Goal: Task Accomplishment & Management: Use online tool/utility

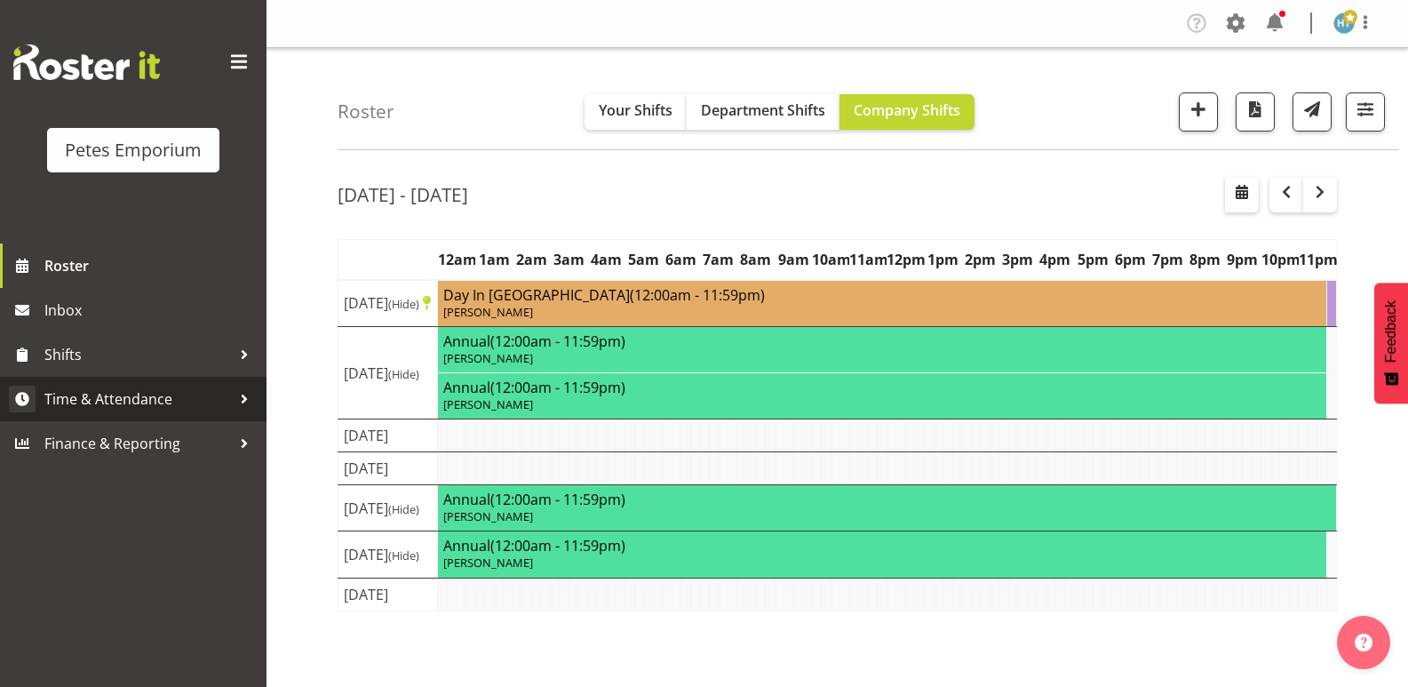
click at [131, 395] on span "Time & Attendance" at bounding box center [137, 399] width 187 height 27
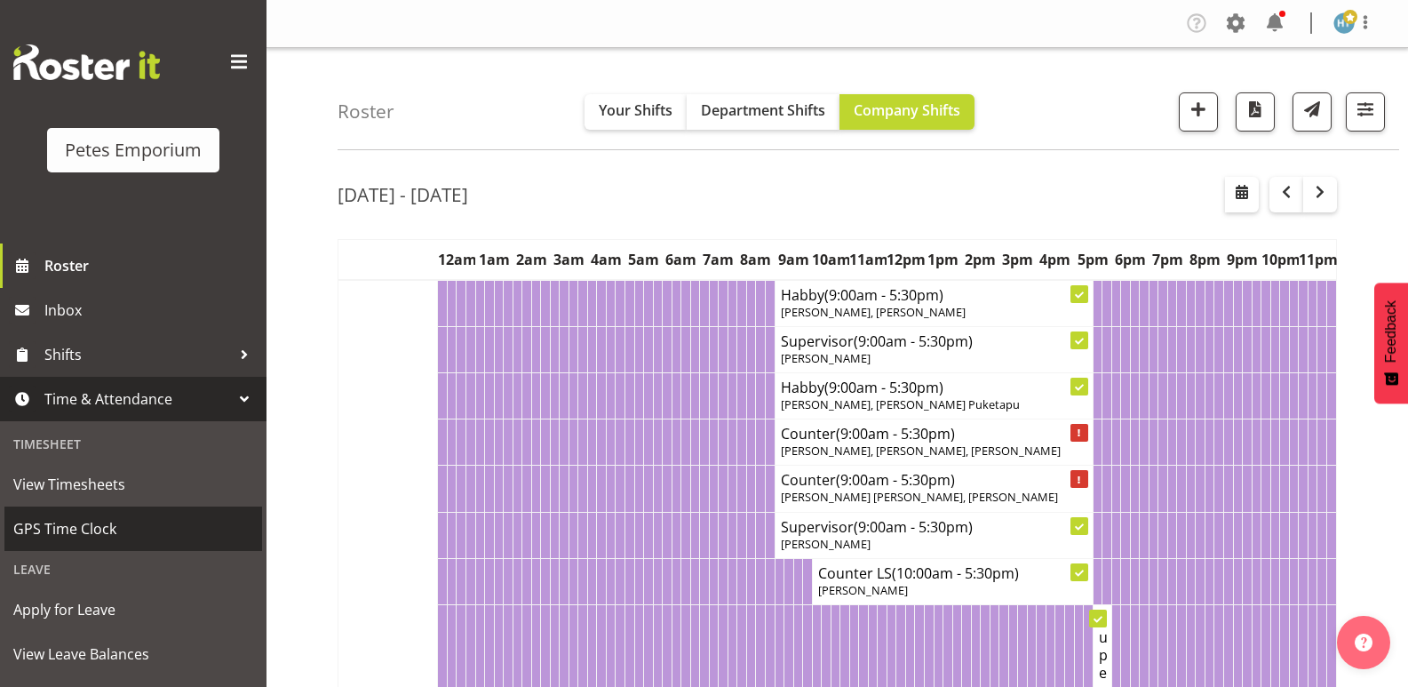
click at [89, 518] on span "GPS Time Clock" at bounding box center [133, 528] width 240 height 27
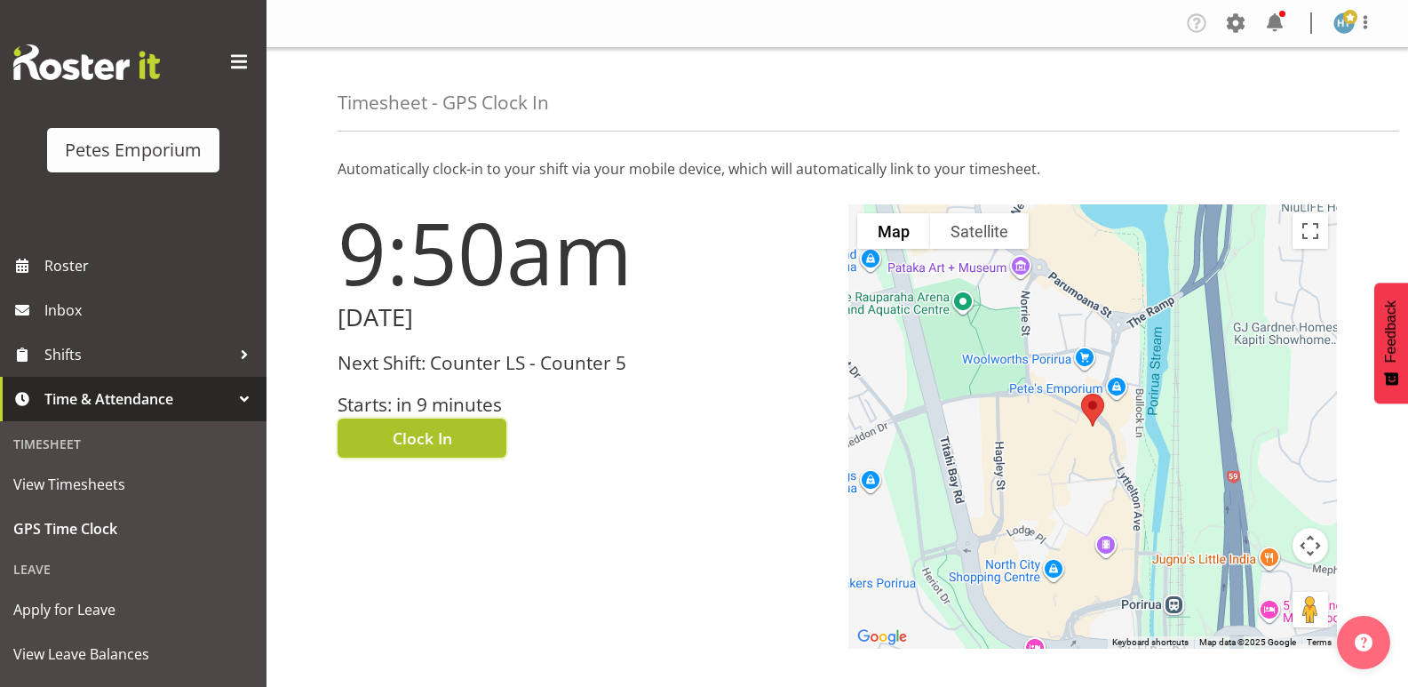
click at [451, 435] on span "Clock In" at bounding box center [423, 437] width 60 height 23
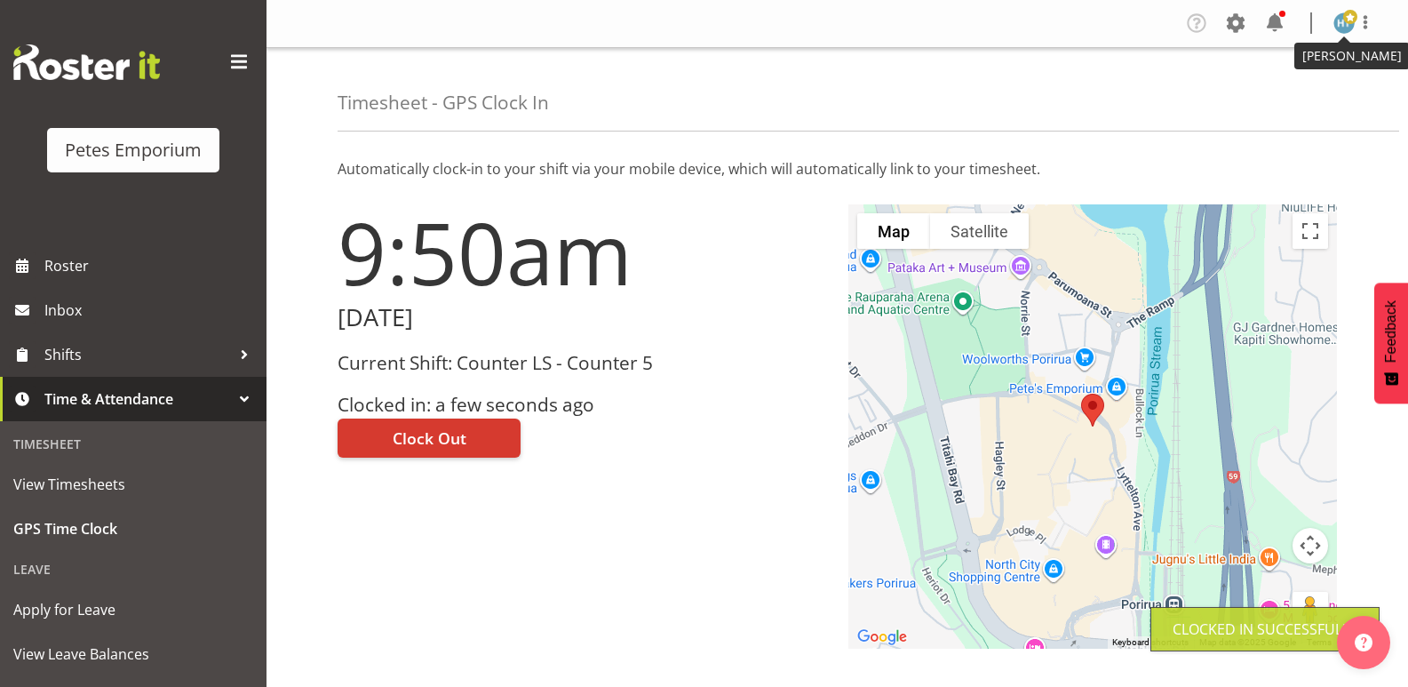
click at [1343, 22] on img at bounding box center [1344, 22] width 21 height 21
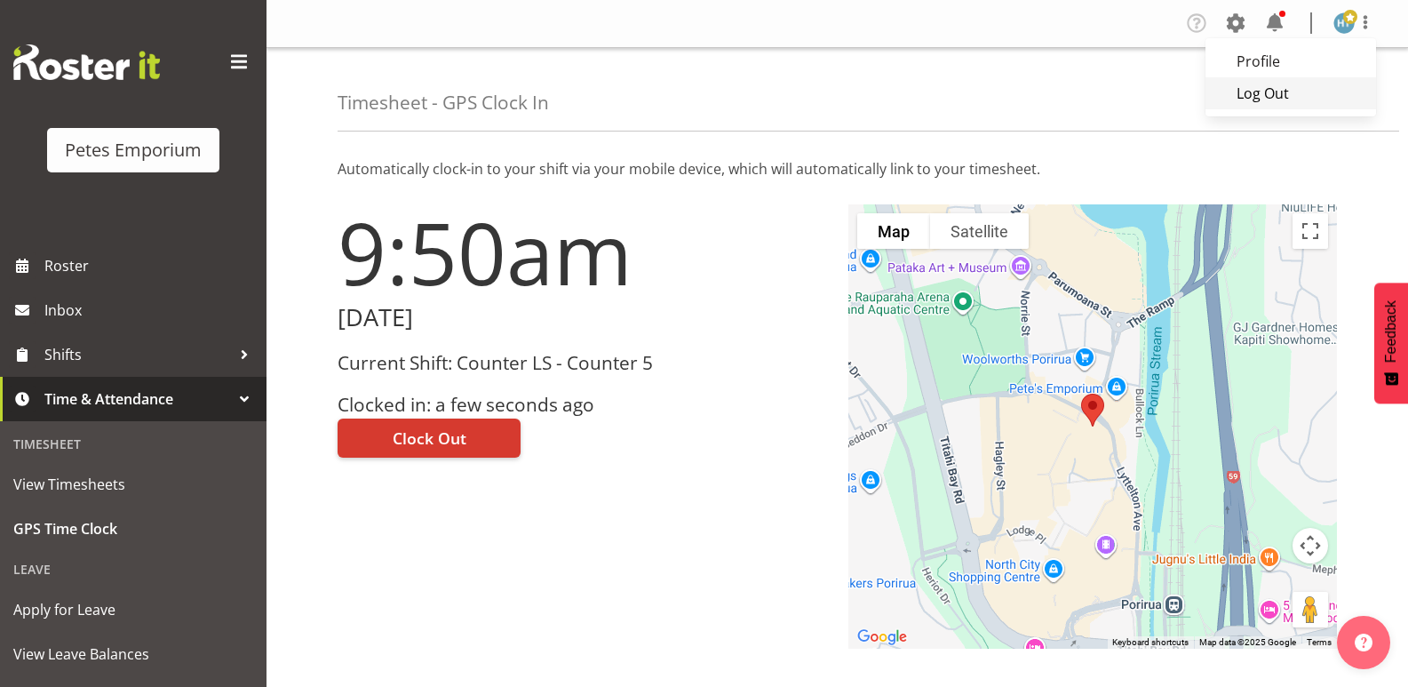
click at [1260, 93] on link "Log Out" at bounding box center [1291, 93] width 171 height 32
